Goal: Find contact information: Find contact information

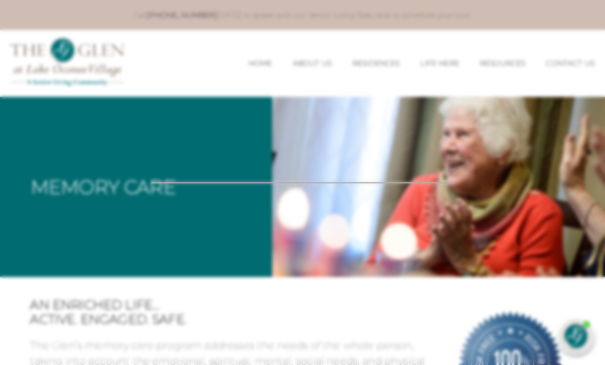
click at [443, 243] on div at bounding box center [302, 182] width 605 height 365
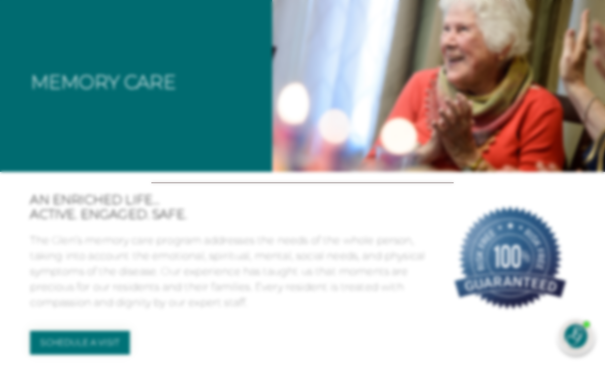
scroll to position [155, 0]
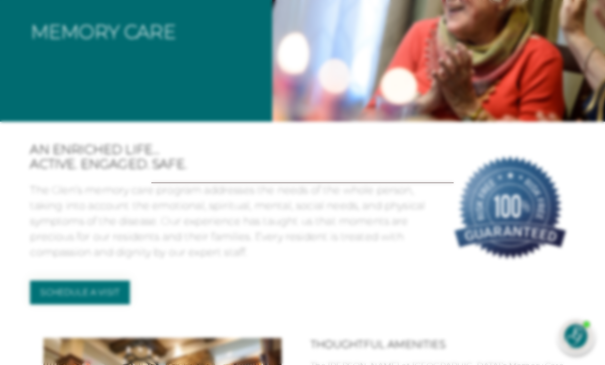
click at [306, 111] on div at bounding box center [302, 182] width 605 height 365
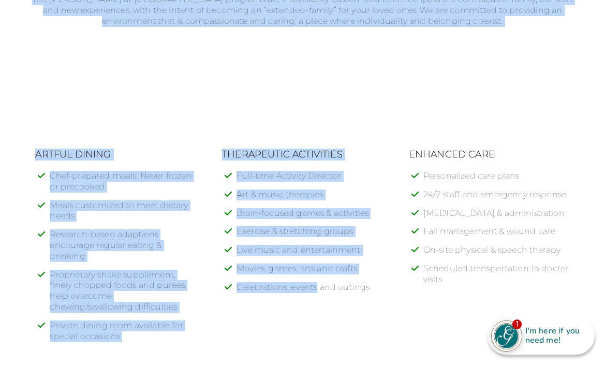
scroll to position [1541, 0]
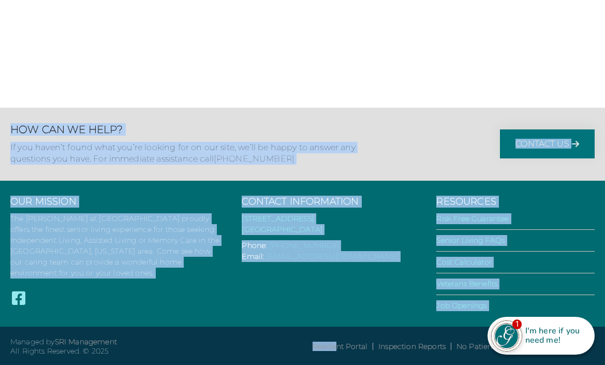
drag, startPoint x: 225, startPoint y: 142, endPoint x: 322, endPoint y: 482, distance: 354.0
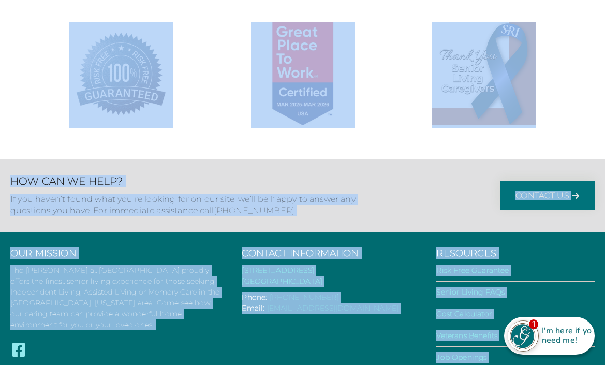
click at [381, 272] on address "[STREET_ADDRESS] [GEOGRAPHIC_DATA], GA 30642" at bounding box center [329, 276] width 174 height 22
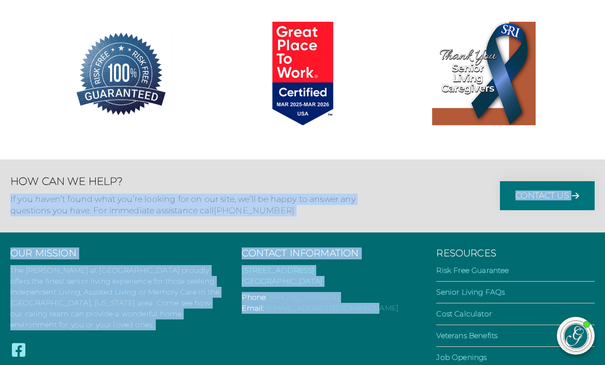
scroll to position [1593, 0]
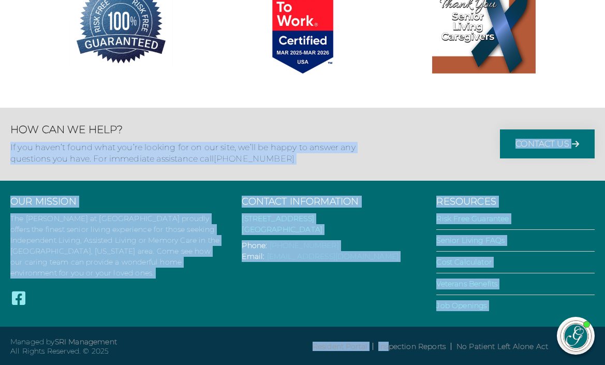
drag, startPoint x: 305, startPoint y: 168, endPoint x: 376, endPoint y: 372, distance: 215.8
click at [372, 294] on div "Our Mission The [PERSON_NAME] at [GEOGRAPHIC_DATA] proudly offers the finest se…" at bounding box center [302, 254] width 605 height 146
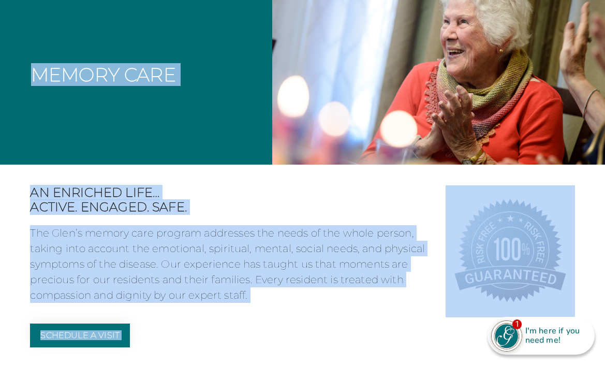
scroll to position [0, 0]
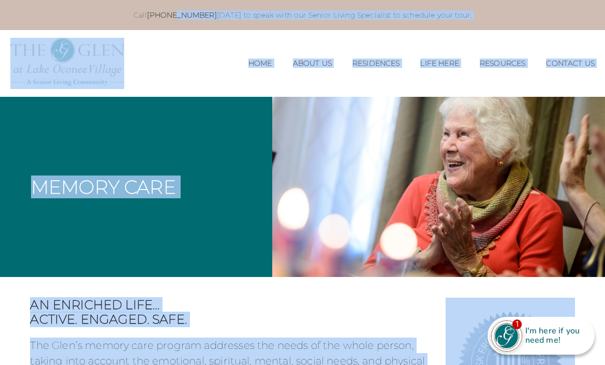
drag, startPoint x: 258, startPoint y: 132, endPoint x: 180, endPoint y: -43, distance: 191.5
click at [275, 85] on div "MENU CLOSE Home About Us Our Team Risk Free Guarantee Residences Independent Li…" at bounding box center [302, 63] width 605 height 66
